Goal: Download file/media

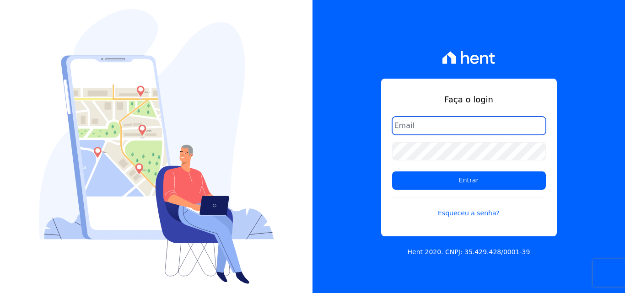
type input "[PERSON_NAME][EMAIL_ADDRESS][PERSON_NAME][DOMAIN_NAME]"
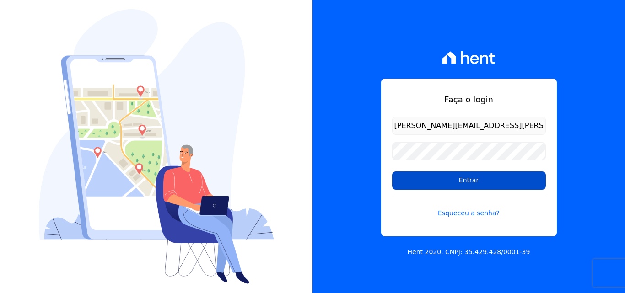
click at [423, 182] on input "Entrar" at bounding box center [469, 181] width 154 height 18
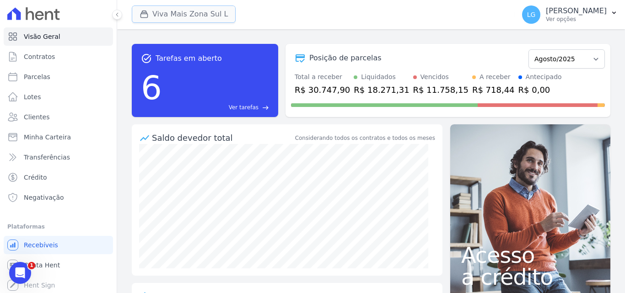
click at [187, 13] on button "Viva Mais Zona Sul L" at bounding box center [184, 13] width 104 height 17
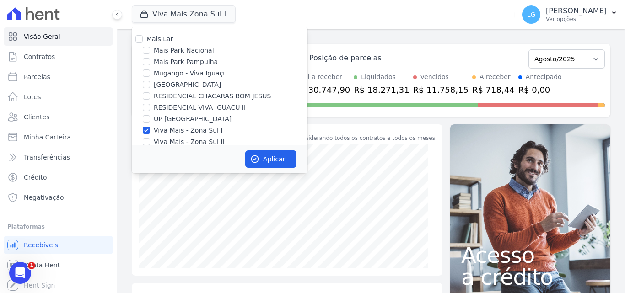
click at [144, 41] on div "Mais Lar" at bounding box center [220, 39] width 176 height 10
click at [141, 40] on input "Mais Lar" at bounding box center [138, 38] width 7 height 7
checkbox input "true"
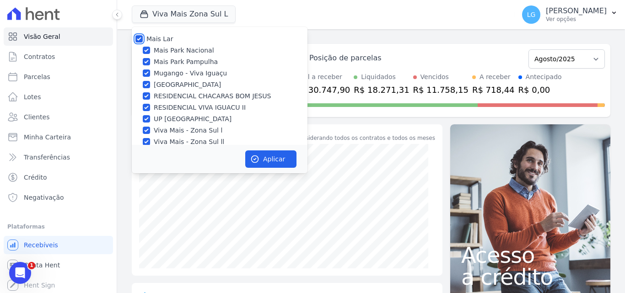
checkbox input "true"
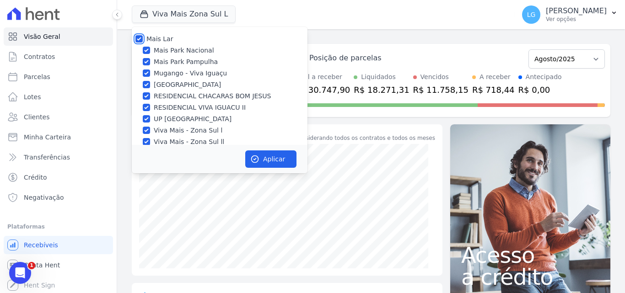
checkbox input "true"
click at [261, 159] on button "Aplicar" at bounding box center [270, 159] width 51 height 17
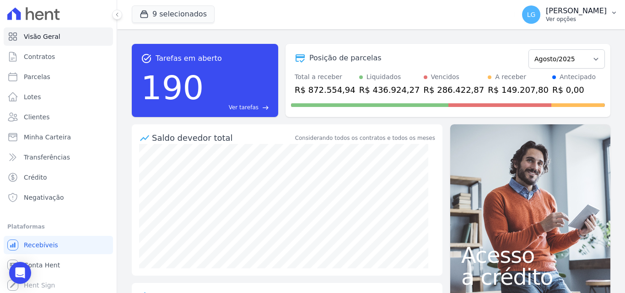
click at [546, 12] on p "Luiz Guilherme Costa Nascimento" at bounding box center [576, 10] width 61 height 9
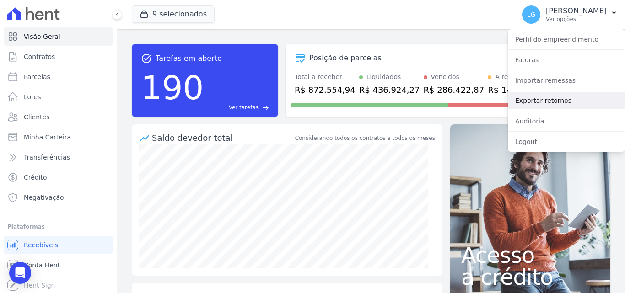
click at [527, 97] on link "Exportar retornos" at bounding box center [566, 100] width 117 height 16
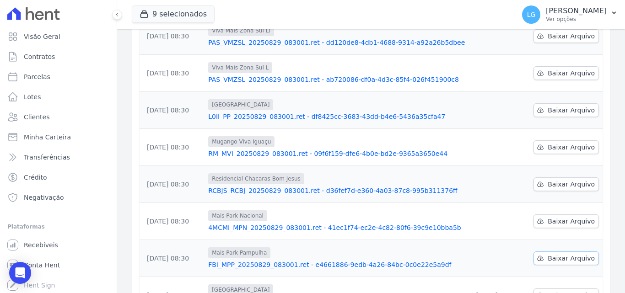
scroll to position [194, 0]
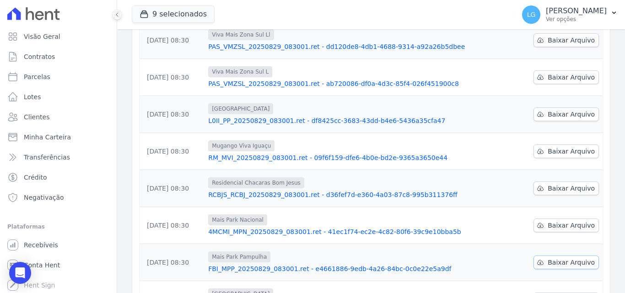
click at [560, 258] on span "Baixar Arquivo" at bounding box center [571, 262] width 47 height 9
click at [607, 231] on div "Data da Exportação Arquivo Data de Download 29/08/2025, 08:30 Up Nova Iguaçu RE…" at bounding box center [371, 157] width 492 height 404
click at [571, 221] on span "Baixar Arquivo" at bounding box center [571, 225] width 47 height 9
click at [569, 184] on span "Baixar Arquivo" at bounding box center [571, 188] width 47 height 9
click at [567, 147] on span "Baixar Arquivo" at bounding box center [571, 151] width 47 height 9
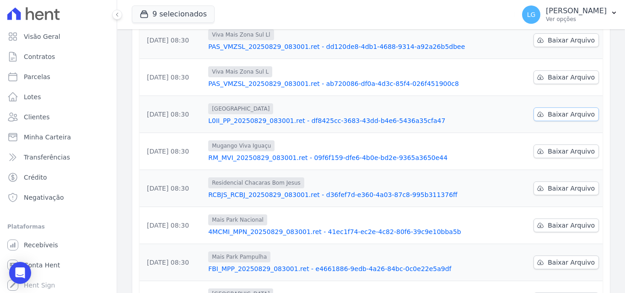
click at [562, 110] on span "Baixar Arquivo" at bounding box center [571, 114] width 47 height 9
click at [568, 73] on span "Baixar Arquivo" at bounding box center [571, 77] width 47 height 9
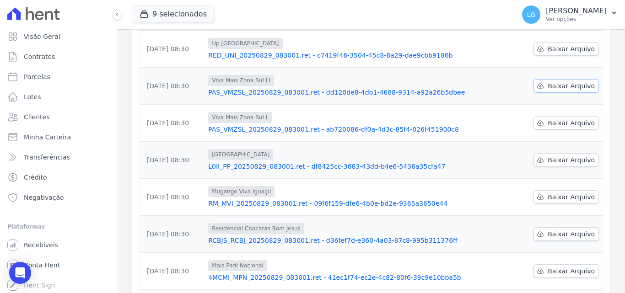
click at [572, 81] on span "Baixar Arquivo" at bounding box center [571, 85] width 47 height 9
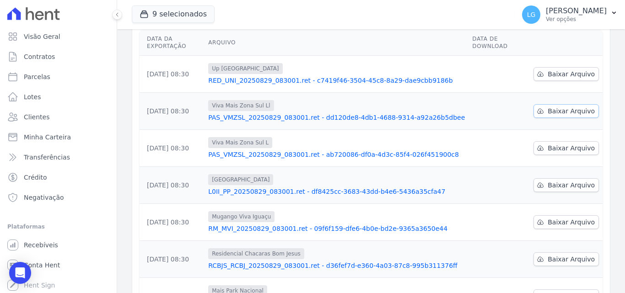
scroll to position [102, 0]
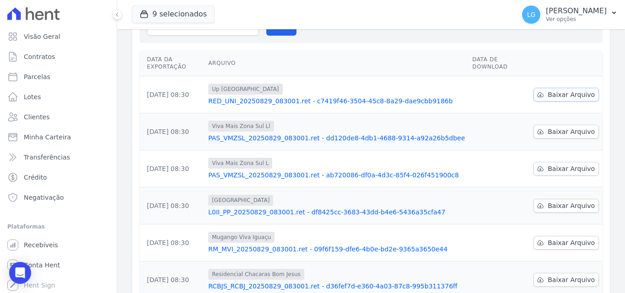
click at [573, 90] on span "Baixar Arquivo" at bounding box center [571, 94] width 47 height 9
click at [546, 14] on p "Luiz Guilherme Costa Nascimento" at bounding box center [576, 10] width 61 height 9
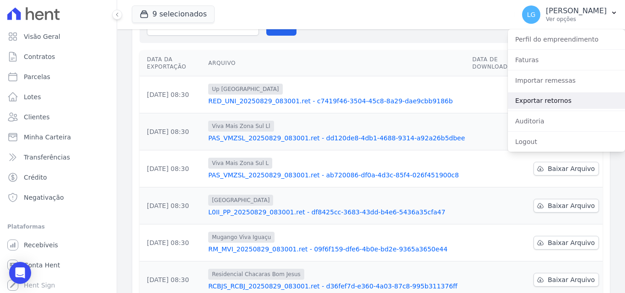
click at [530, 105] on link "Exportar retornos" at bounding box center [566, 100] width 117 height 16
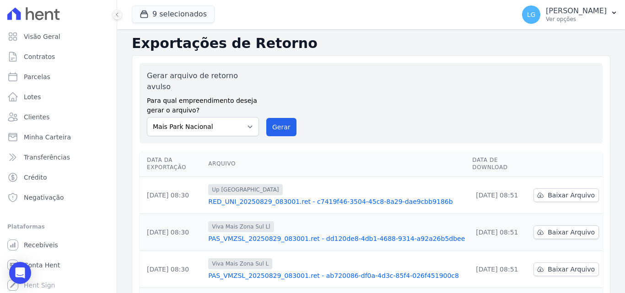
scroll to position [0, 0]
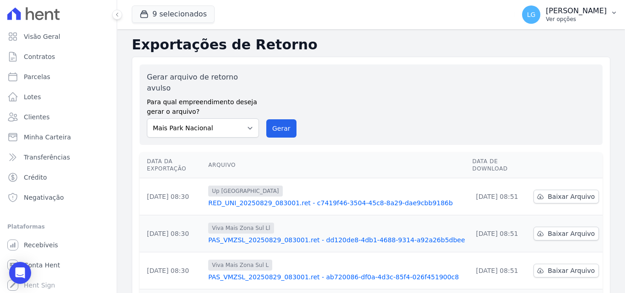
click at [555, 3] on button "LG Luiz Guilherme Costa Nascimento Ver opções" at bounding box center [570, 15] width 110 height 26
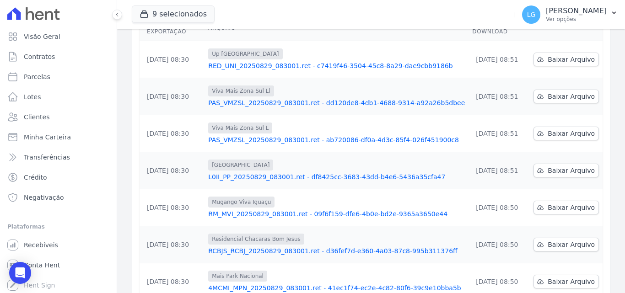
scroll to position [285, 0]
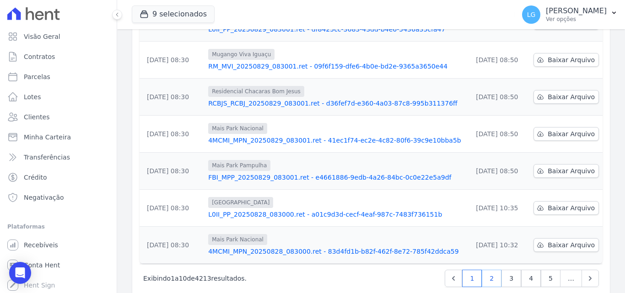
click at [491, 270] on link "2" at bounding box center [492, 278] width 20 height 17
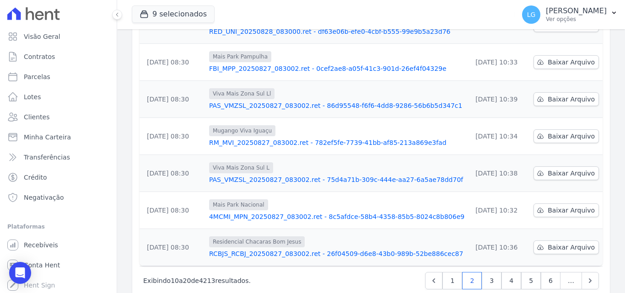
scroll to position [285, 0]
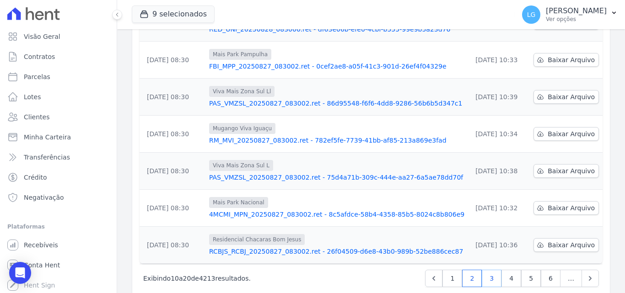
click at [488, 270] on link "3" at bounding box center [492, 278] width 20 height 17
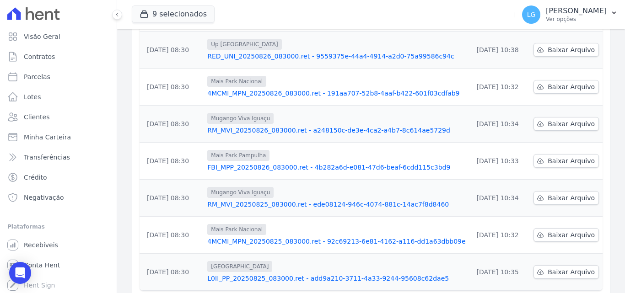
scroll to position [285, 0]
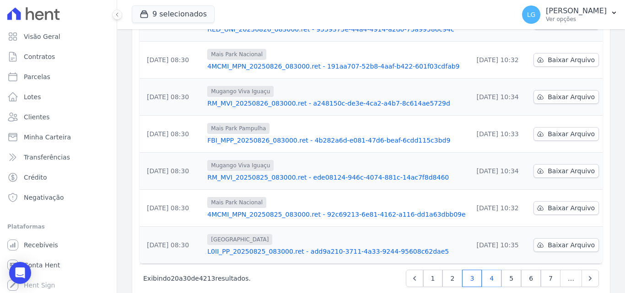
click at [487, 270] on link "4" at bounding box center [492, 278] width 20 height 17
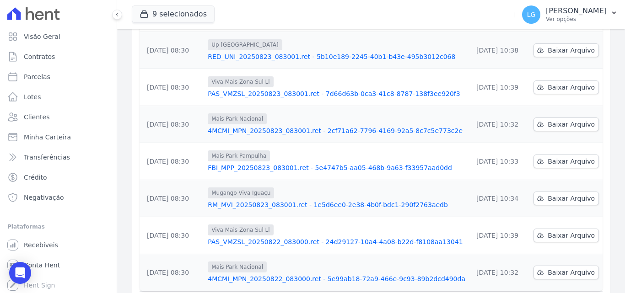
scroll to position [285, 0]
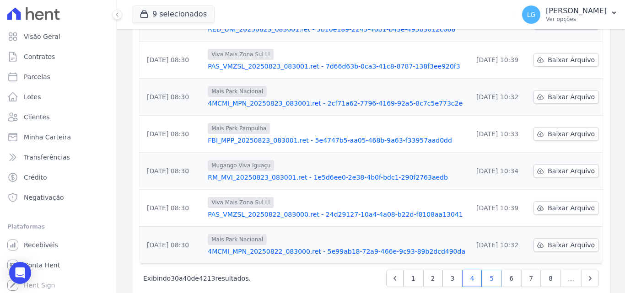
click at [488, 270] on link "5" at bounding box center [492, 278] width 20 height 17
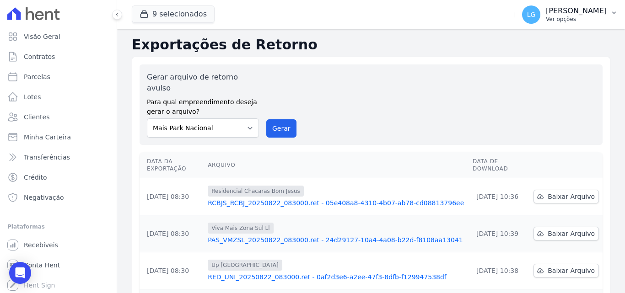
click at [546, 21] on p "Ver opções" at bounding box center [576, 19] width 61 height 7
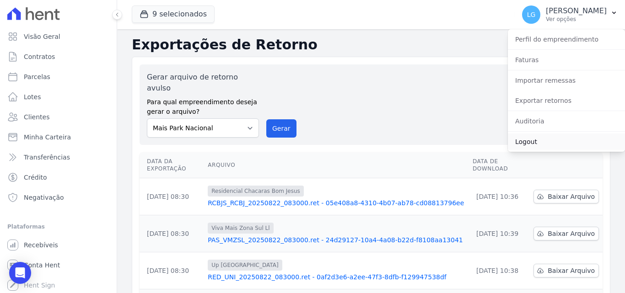
click at [542, 138] on link "Logout" at bounding box center [566, 142] width 117 height 16
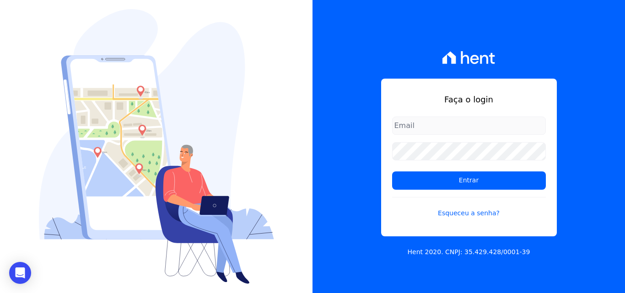
type input "[PERSON_NAME][EMAIL_ADDRESS][PERSON_NAME][DOMAIN_NAME]"
